Goal: Information Seeking & Learning: Find specific fact

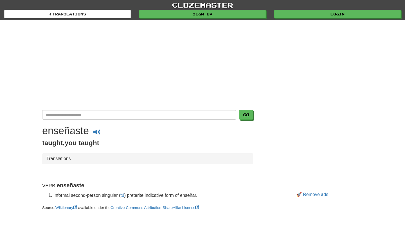
click at [88, 132] on h1 "enseñaste" at bounding box center [65, 131] width 47 height 12
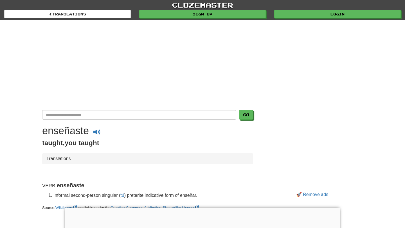
click at [88, 132] on h1 "enseñaste" at bounding box center [65, 131] width 47 height 12
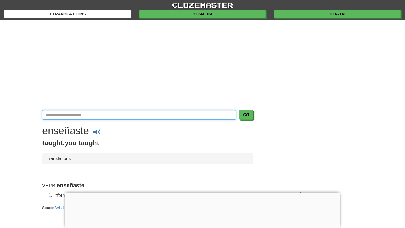
click at [121, 116] on input "Translate Spanish-English" at bounding box center [139, 115] width 194 height 10
type input "*********"
click at [239, 110] on button "Go" at bounding box center [246, 115] width 14 height 10
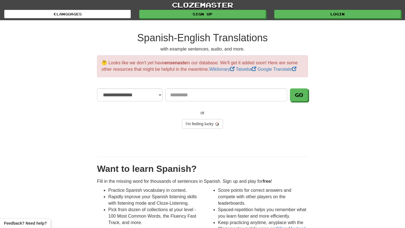
click at [189, 95] on input "Translate" at bounding box center [226, 95] width 122 height 13
type input "*"
click at [304, 94] on button "Go" at bounding box center [299, 95] width 18 height 13
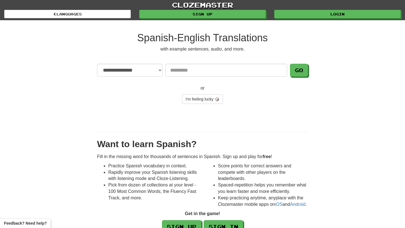
click at [189, 71] on input "Translate" at bounding box center [226, 70] width 122 height 13
type input "*********"
click at [290, 64] on button "Go" at bounding box center [299, 70] width 18 height 13
